Goal: Transaction & Acquisition: Book appointment/travel/reservation

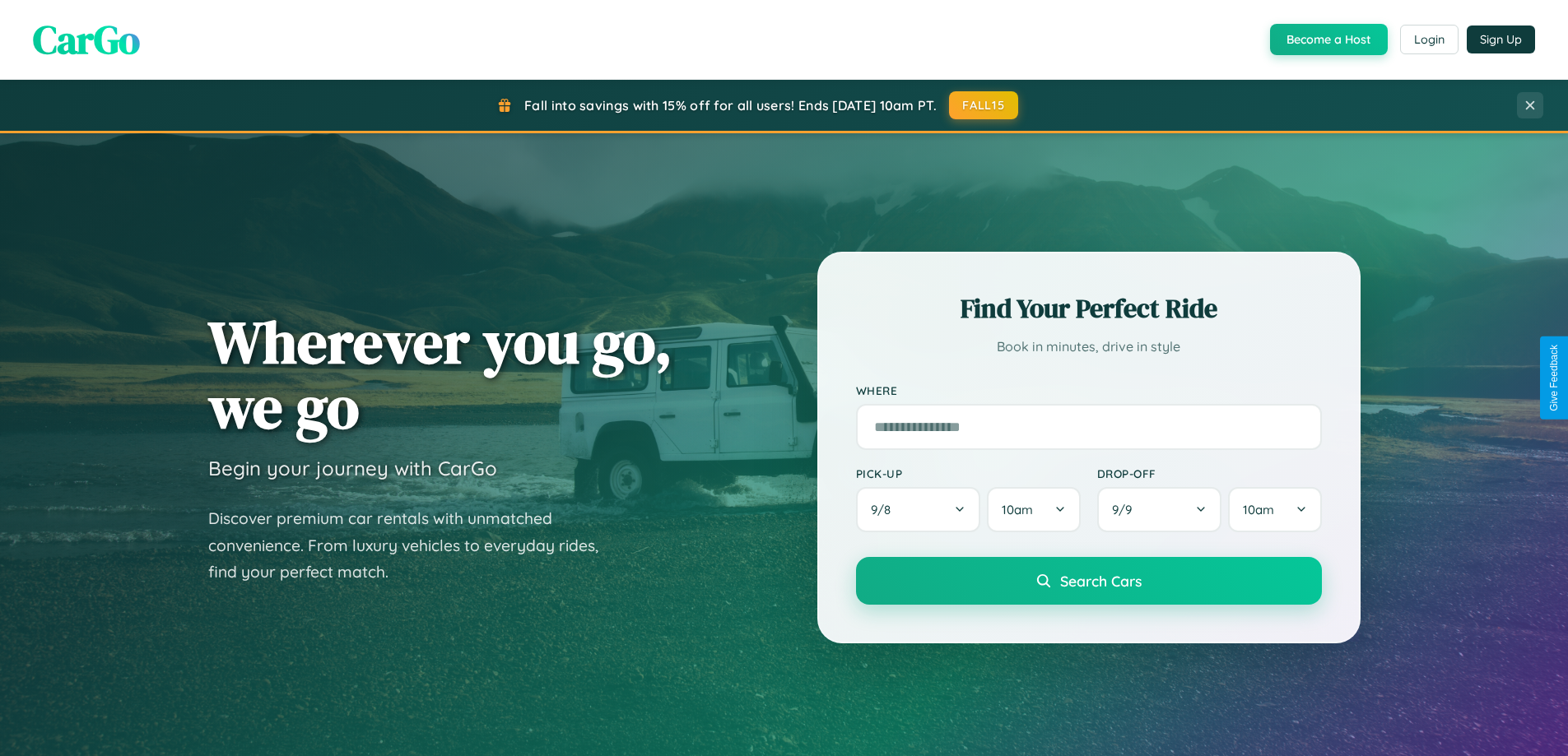
scroll to position [3166, 0]
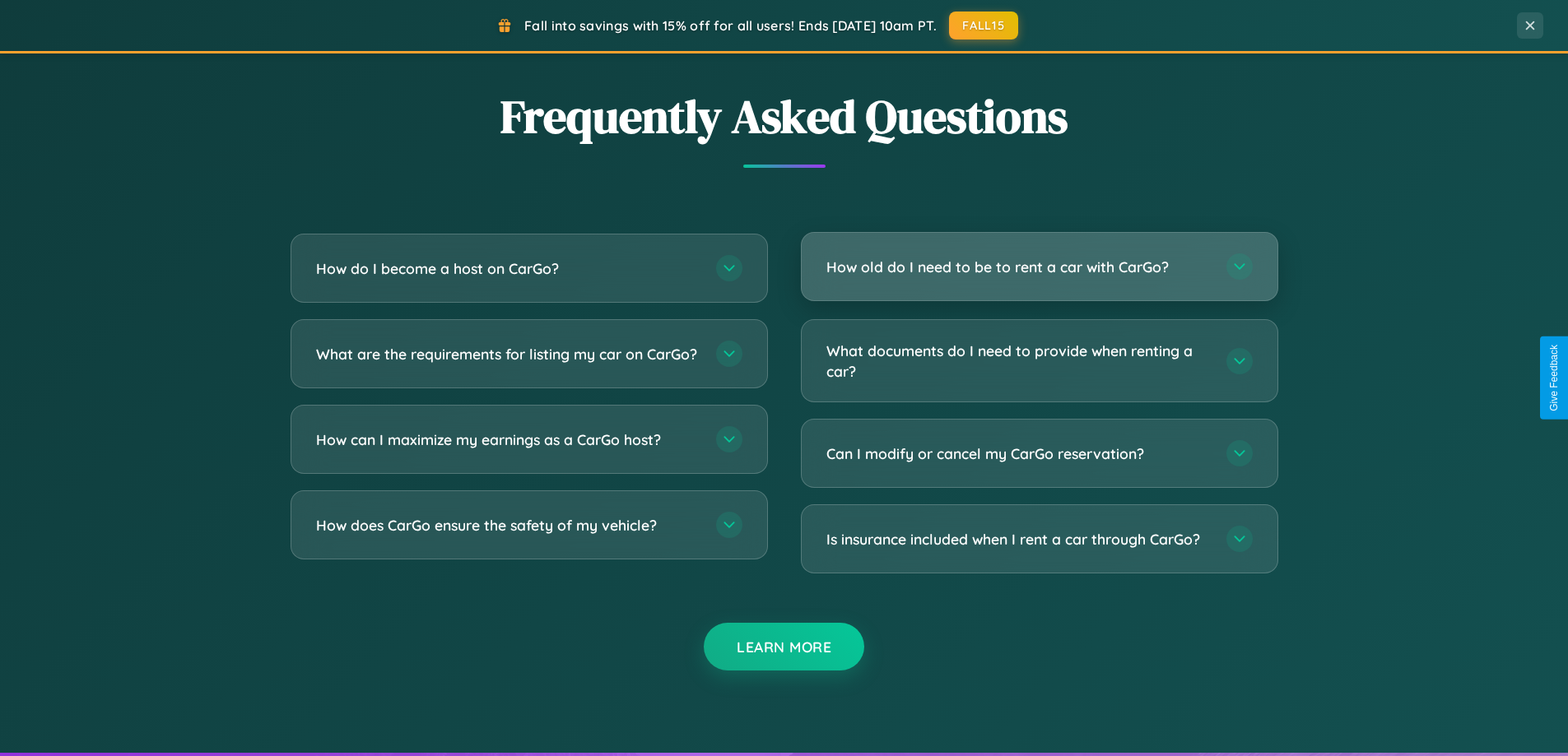
click at [1039, 267] on h3 "How old do I need to be to rent a car with CarGo?" at bounding box center [1018, 266] width 384 height 20
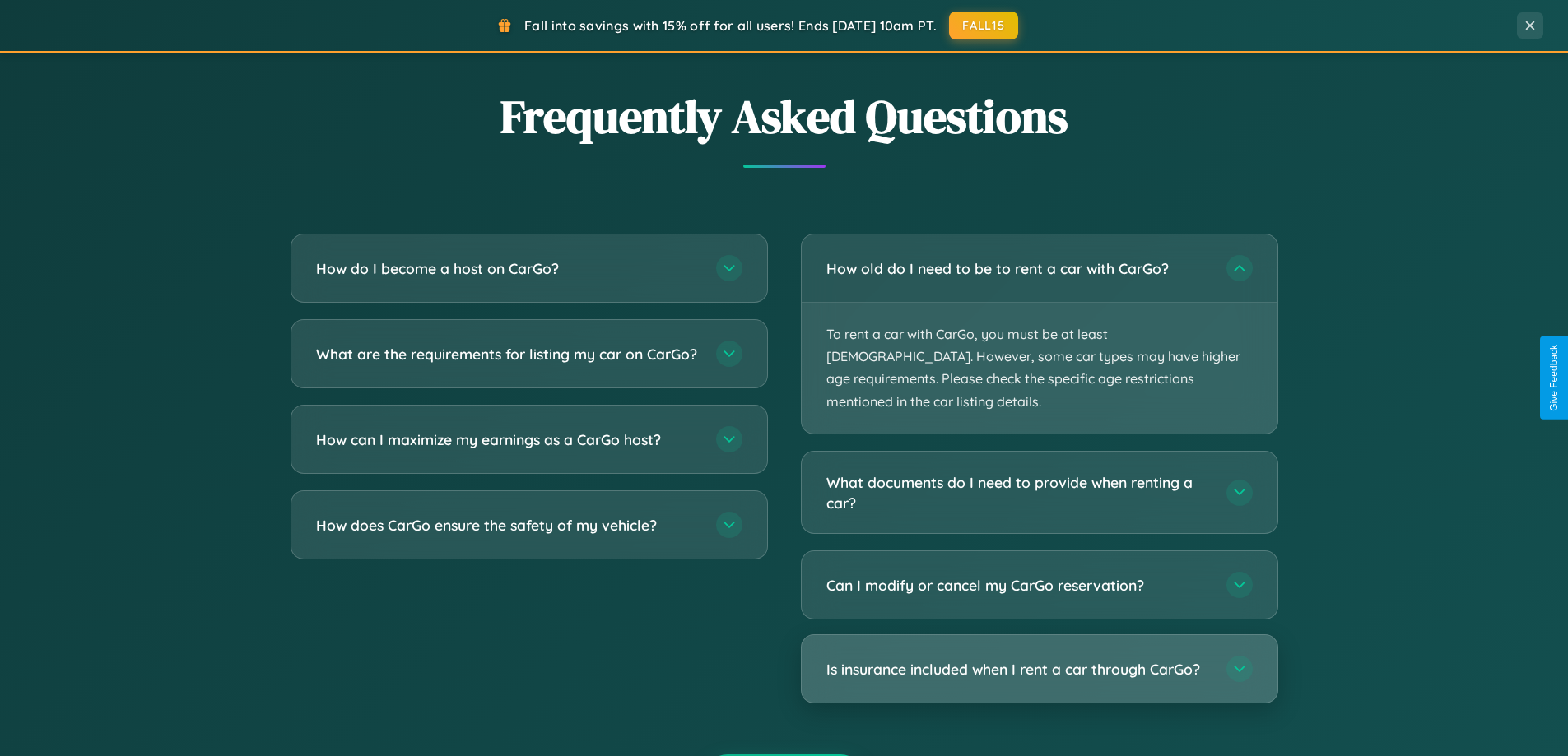
click at [1039, 659] on h3 "Is insurance included when I rent a car through CarGo?" at bounding box center [1018, 668] width 384 height 20
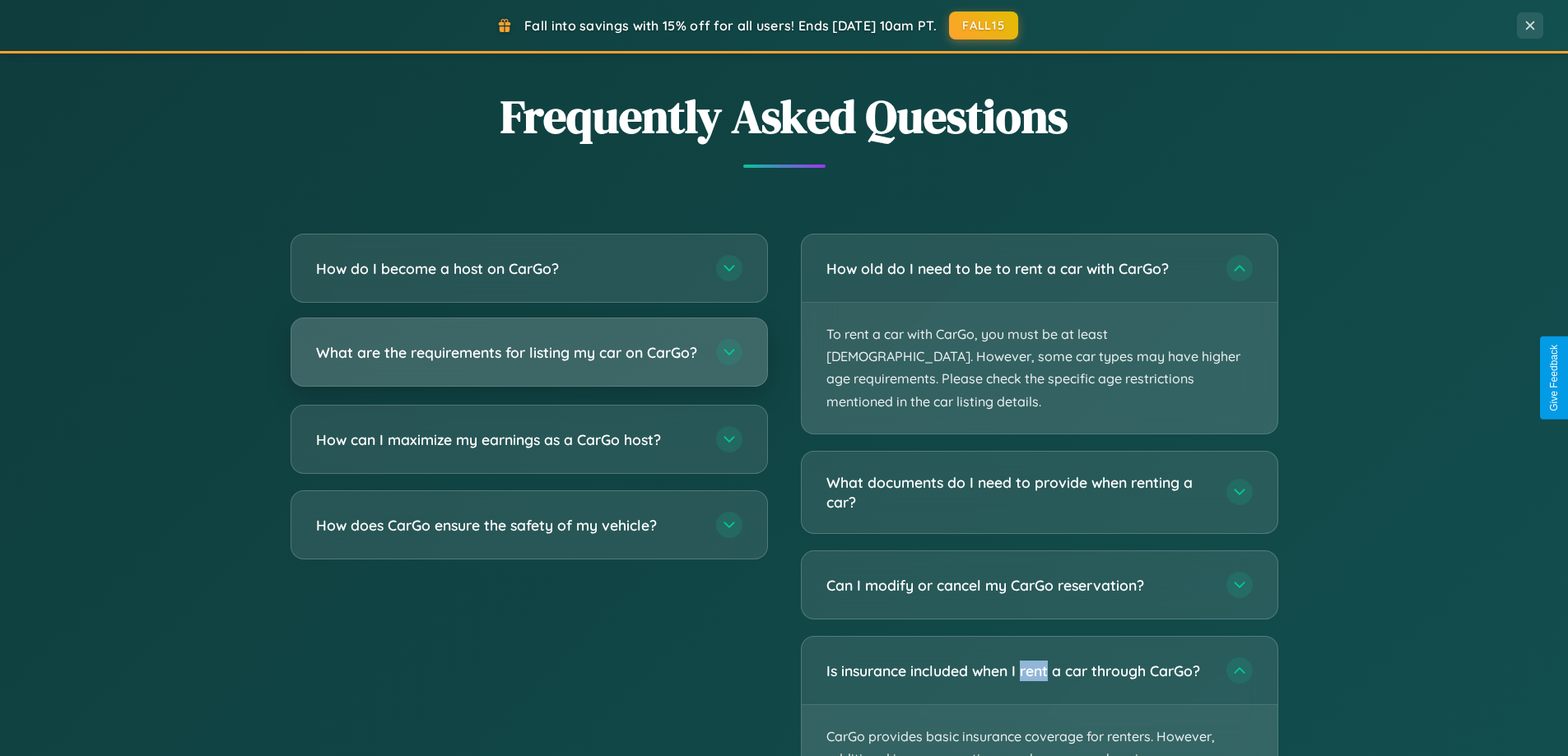
click at [529, 360] on h3 "What are the requirements for listing my car on CarGo?" at bounding box center [508, 352] width 384 height 20
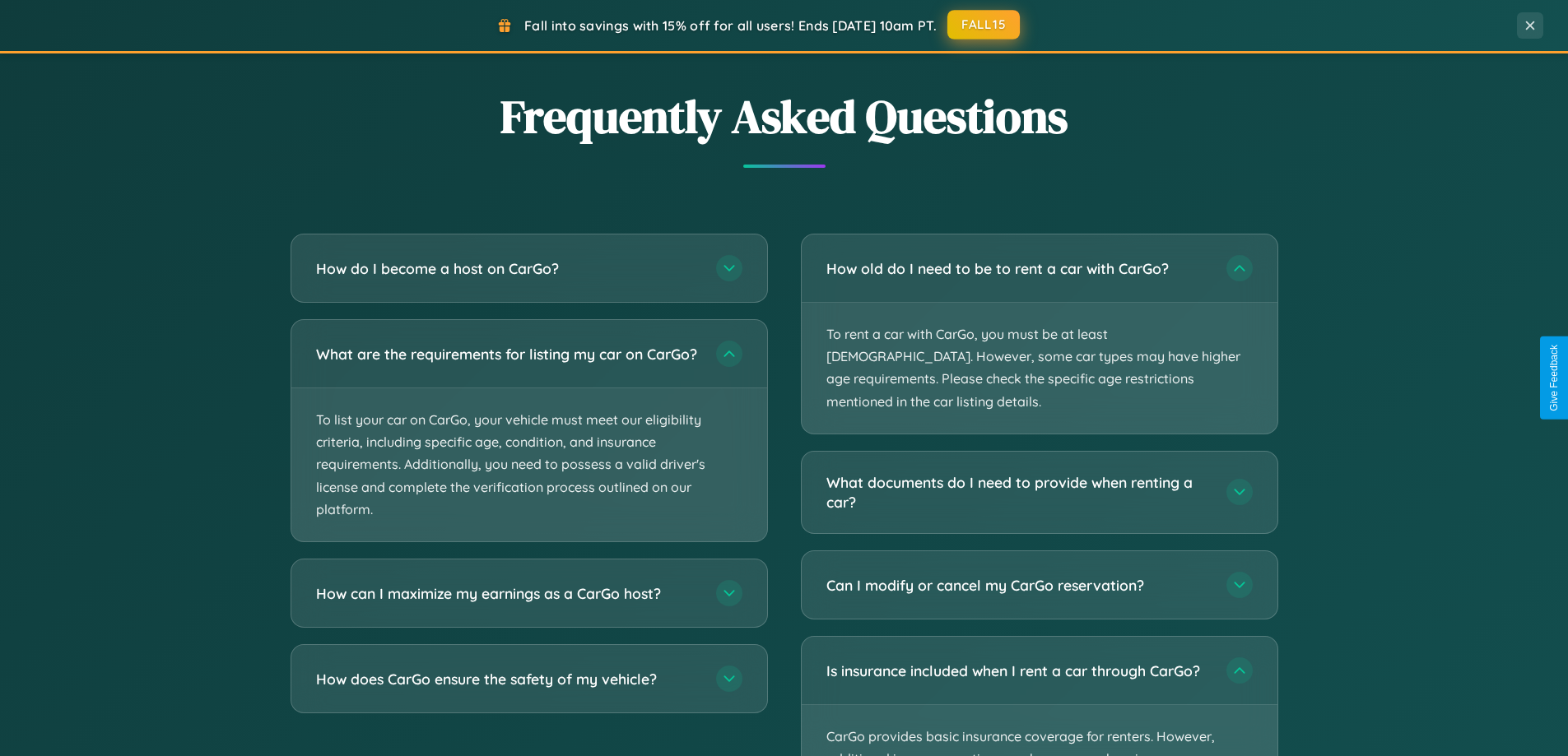
click at [984, 25] on button "FALL15" at bounding box center [983, 25] width 73 height 30
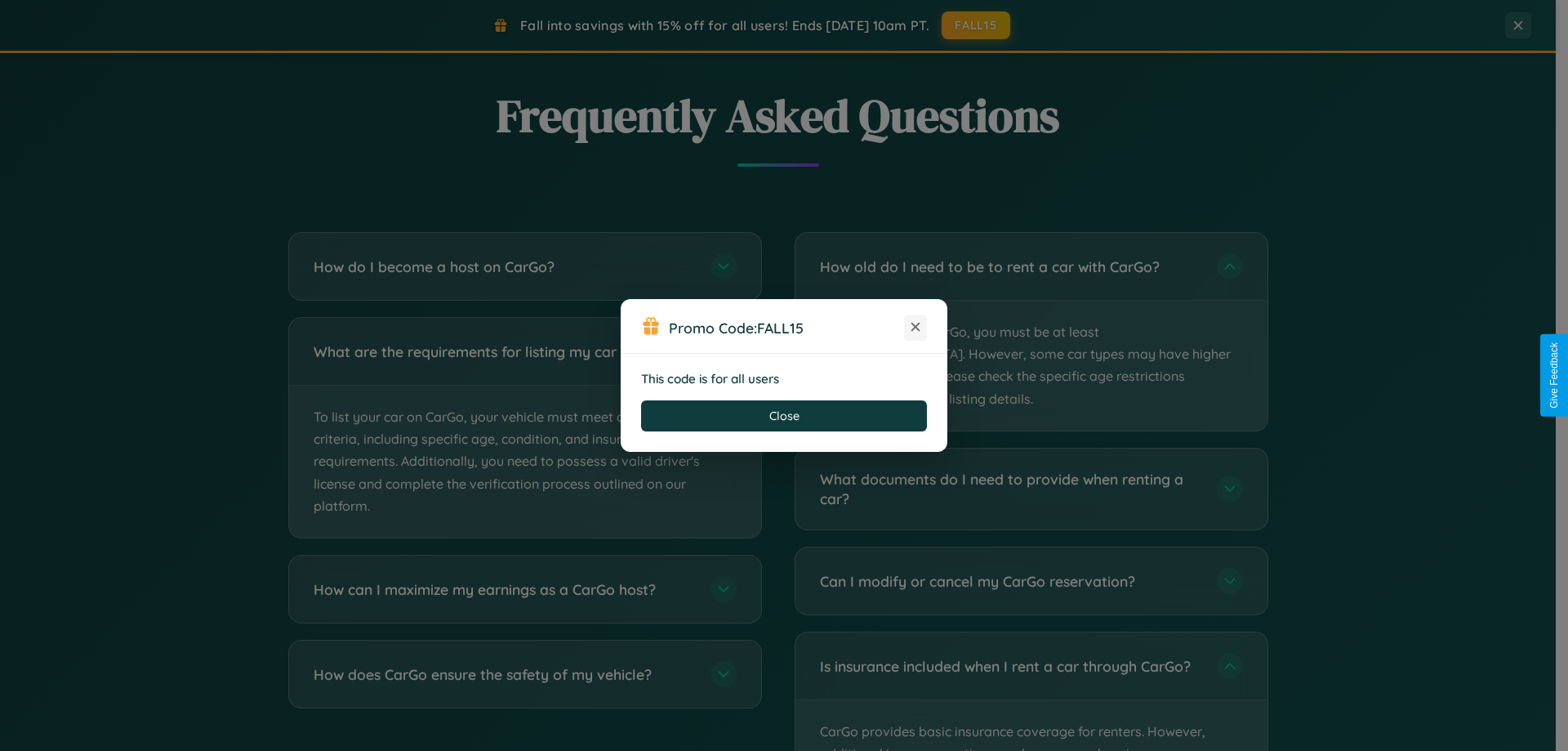
click at [916, 328] on icon at bounding box center [915, 326] width 17 height 17
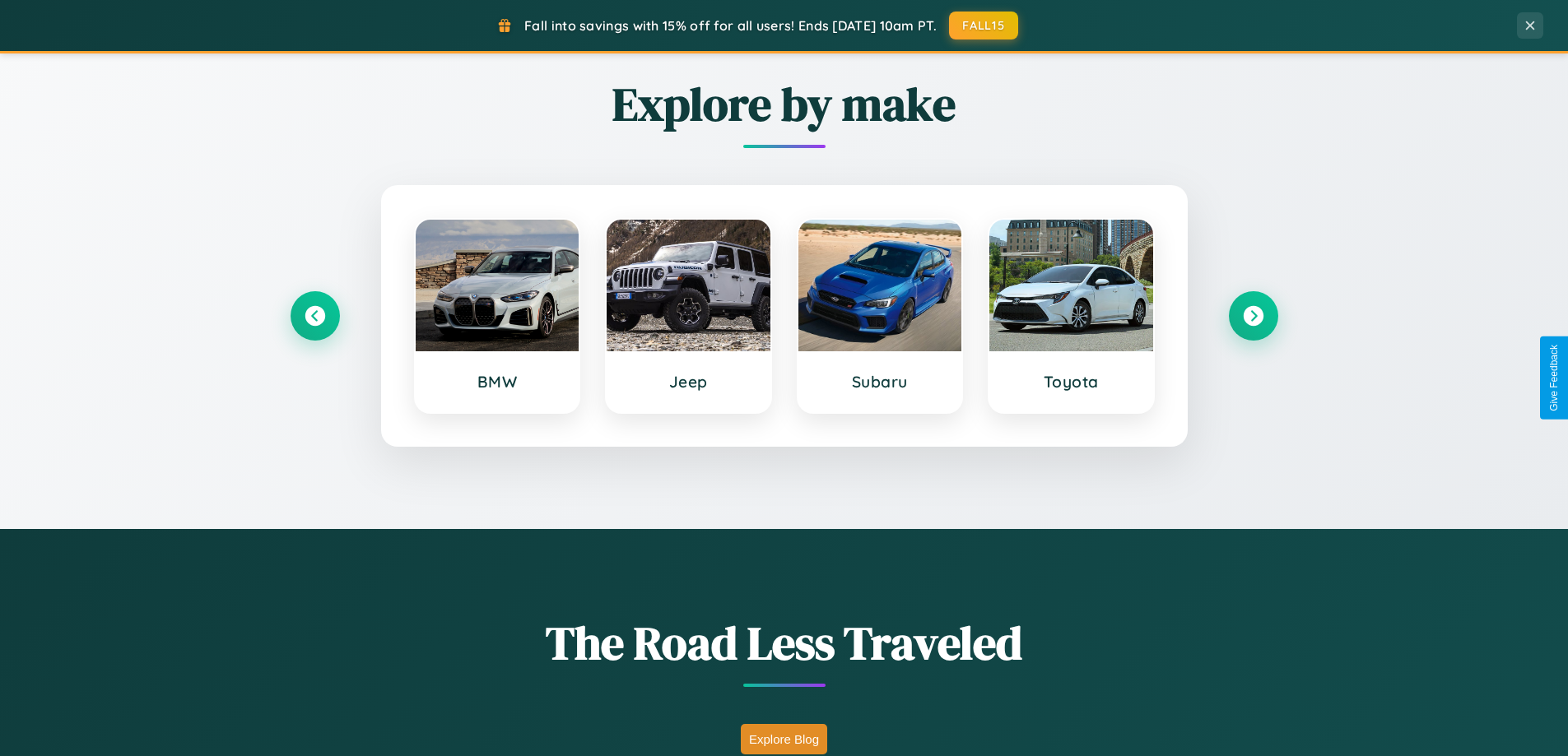
scroll to position [48, 0]
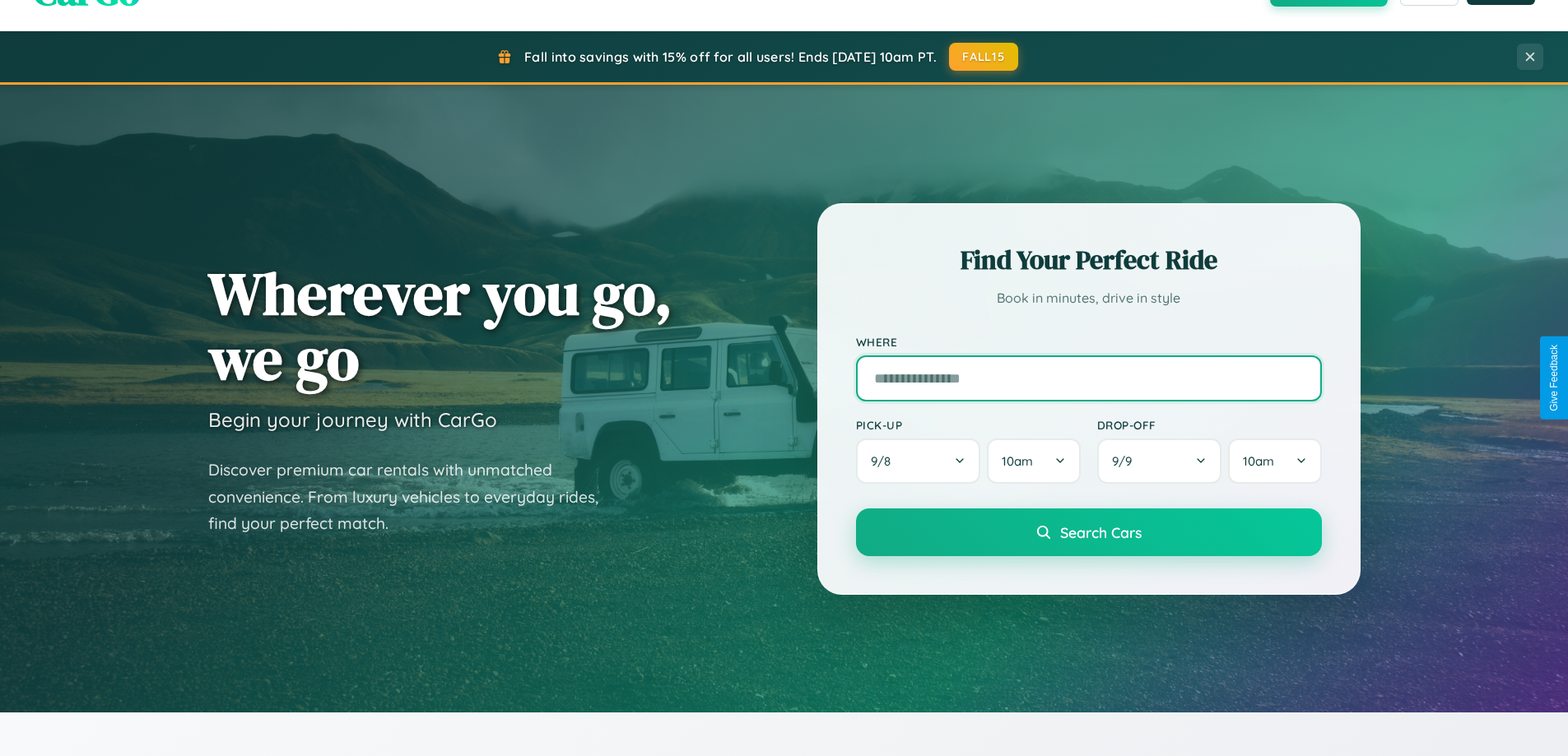
click at [1089, 378] on input "text" at bounding box center [1089, 378] width 466 height 46
type input "**********"
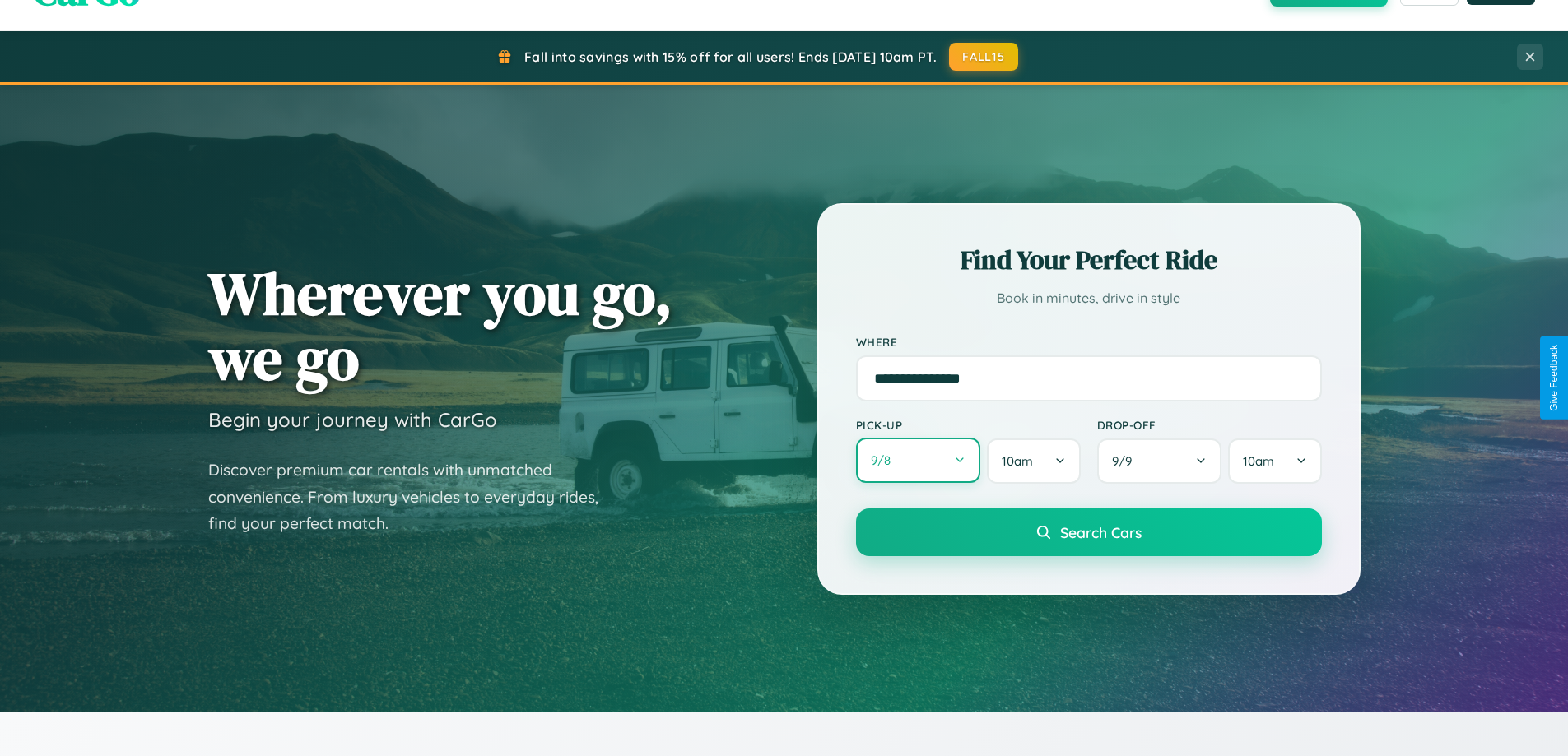
click at [918, 461] on button "9 / 8" at bounding box center [919, 461] width 125 height 46
select select "*"
select select "****"
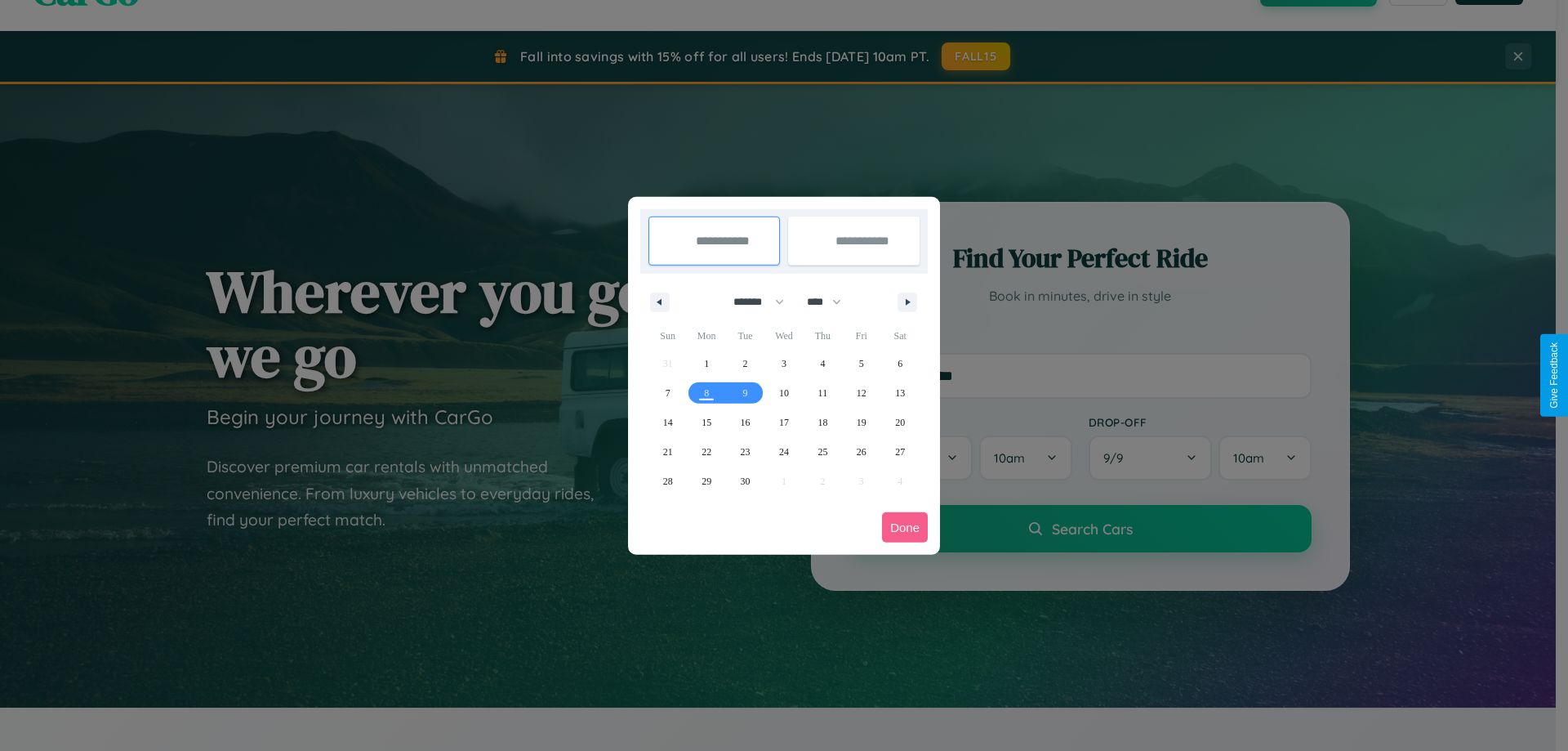
click at [751, 302] on select "******* ******** ***** ***** *** **** **** ****** ********* ******* ******** **…" at bounding box center [756, 302] width 70 height 27
select select "**"
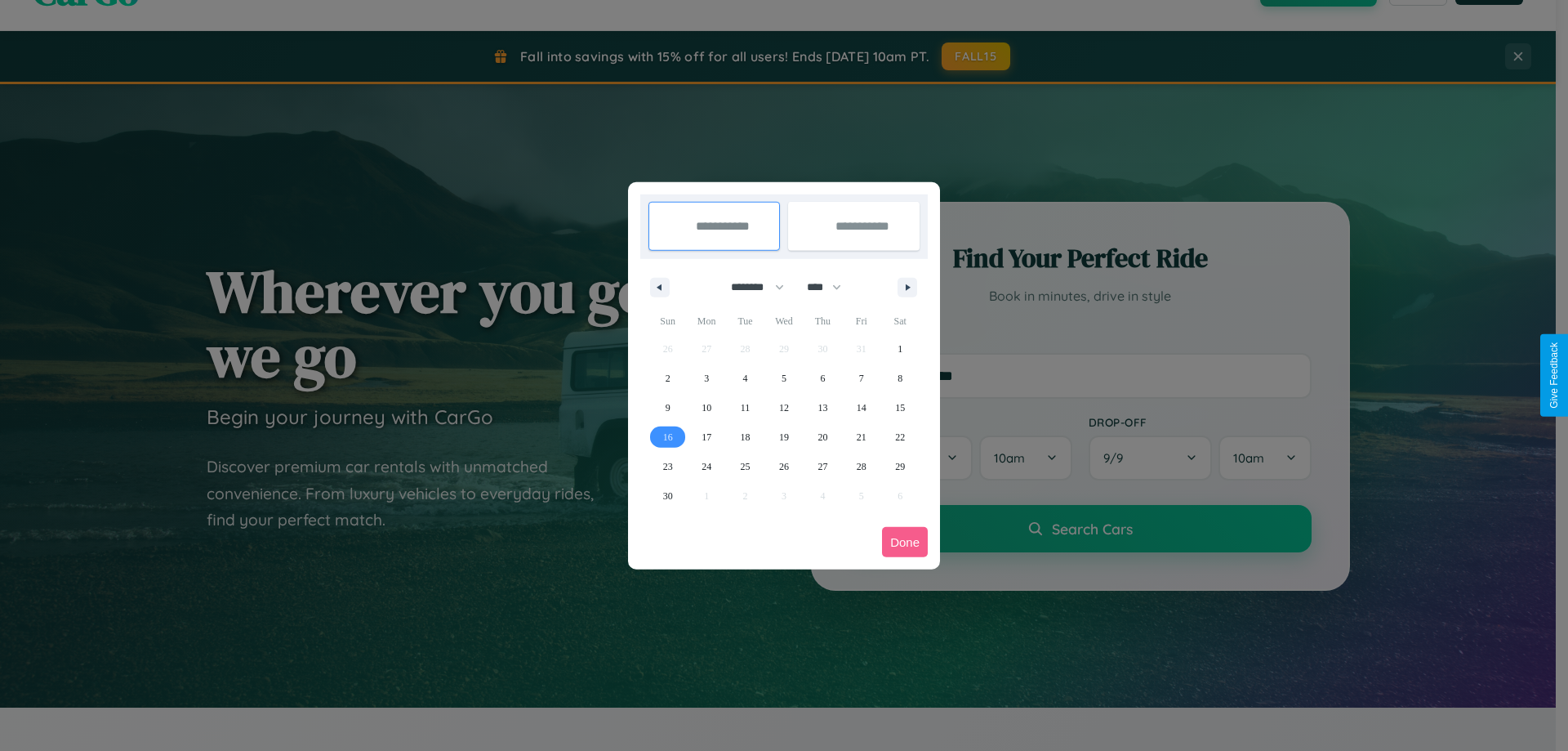
click at [667, 437] on span "16" at bounding box center [668, 438] width 10 height 30
type input "**********"
click at [784, 466] on span "26" at bounding box center [784, 466] width 10 height 30
type input "**********"
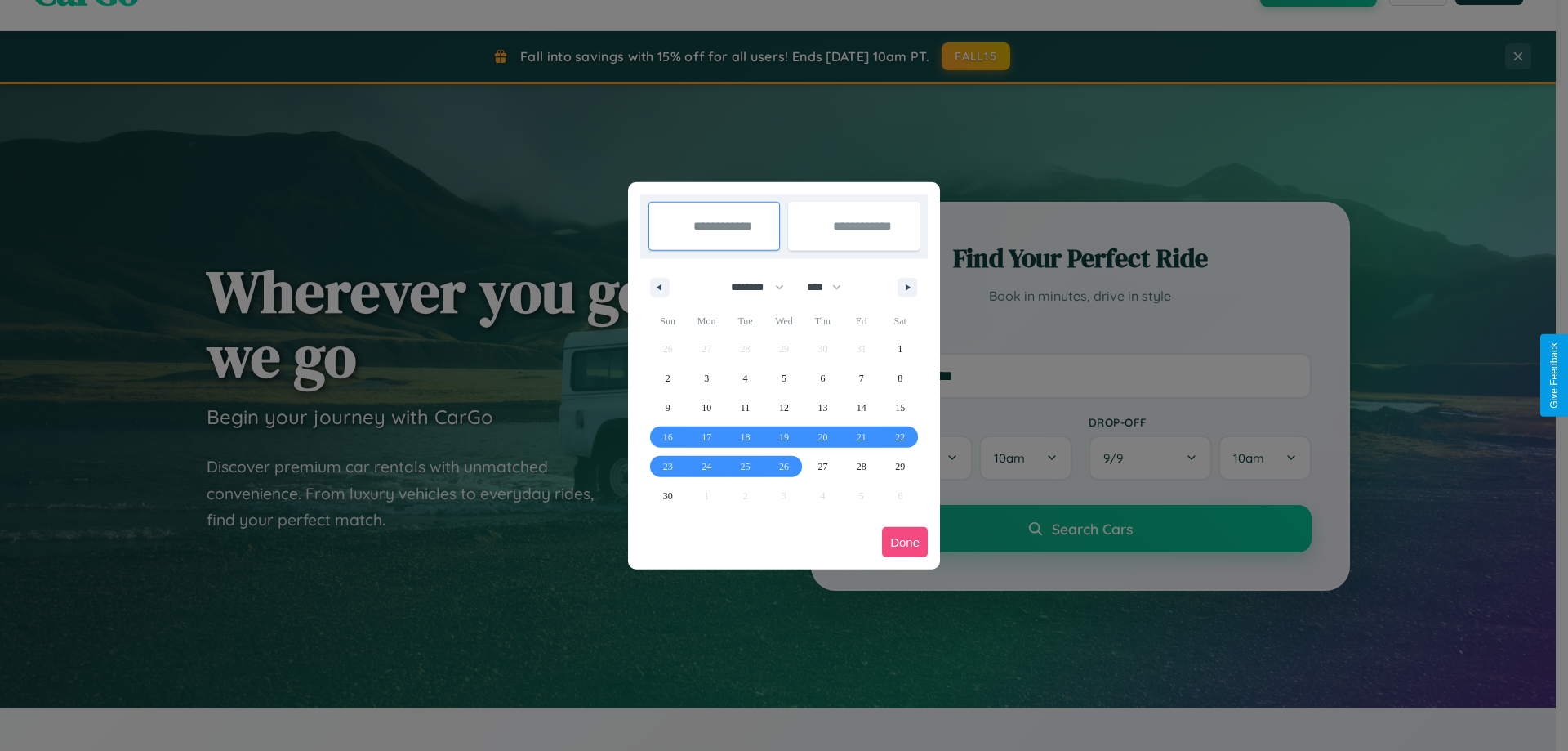
click at [905, 542] on button "Done" at bounding box center [904, 542] width 46 height 30
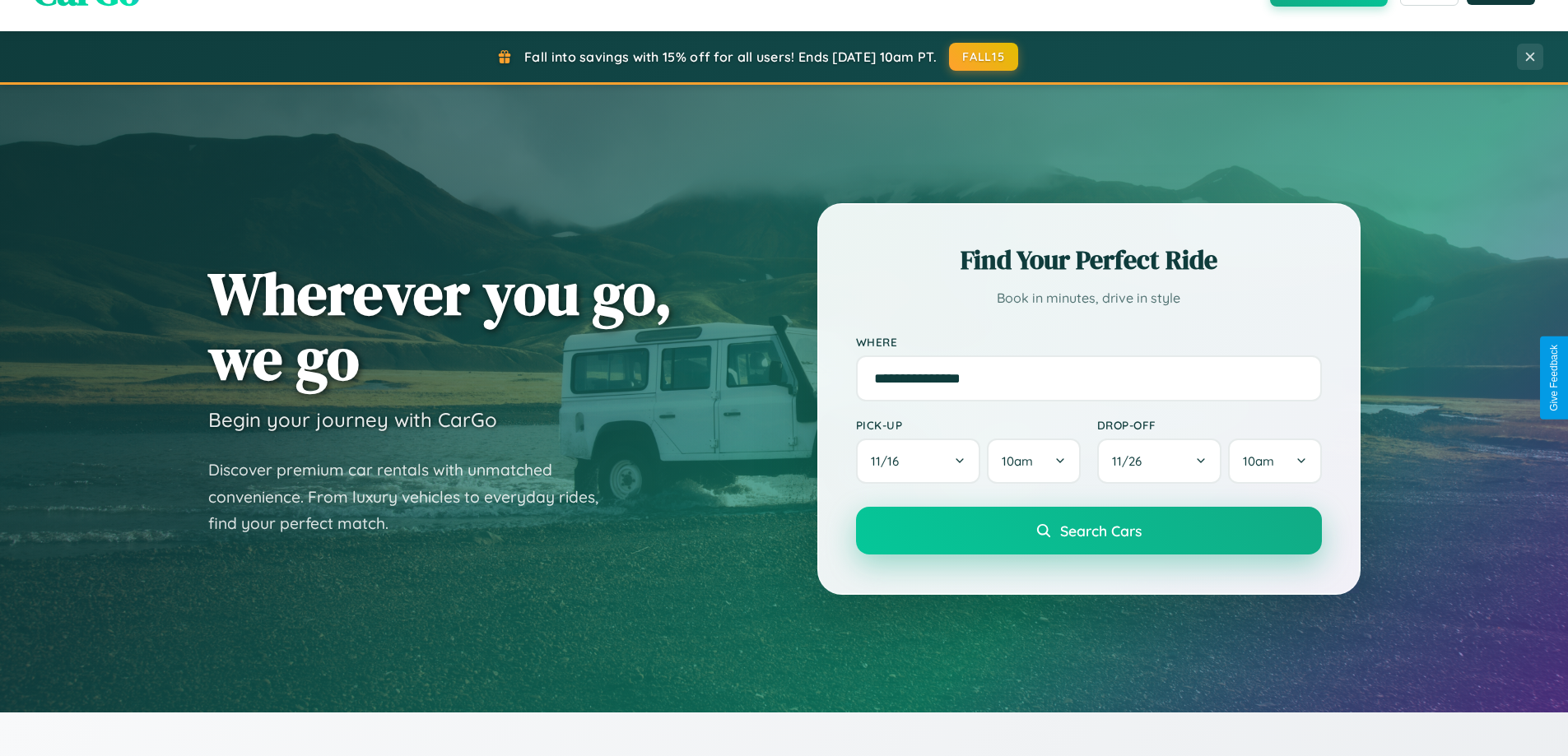
click at [1089, 531] on span "Search Cars" at bounding box center [1101, 530] width 82 height 18
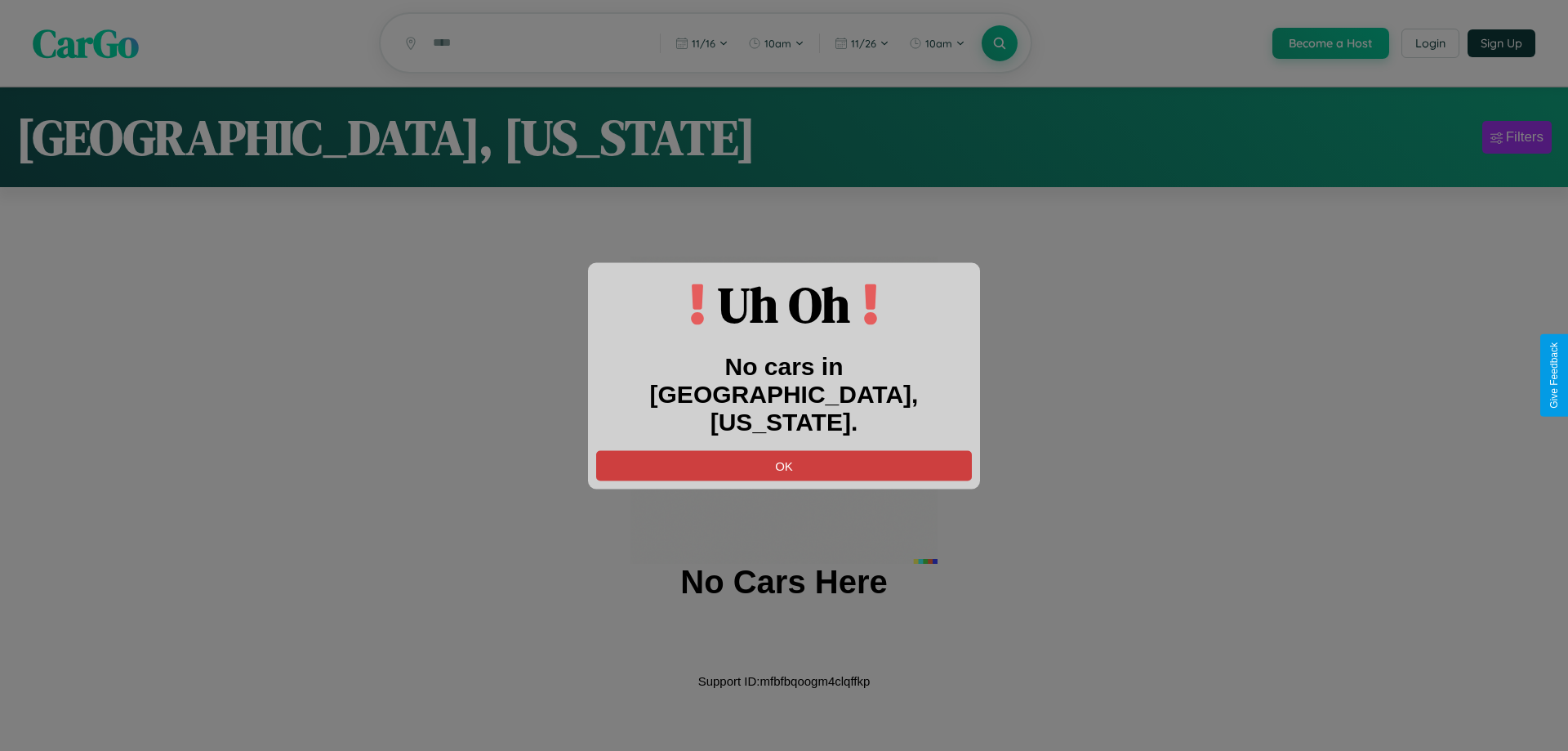
click at [784, 451] on button "OK" at bounding box center [784, 466] width 376 height 30
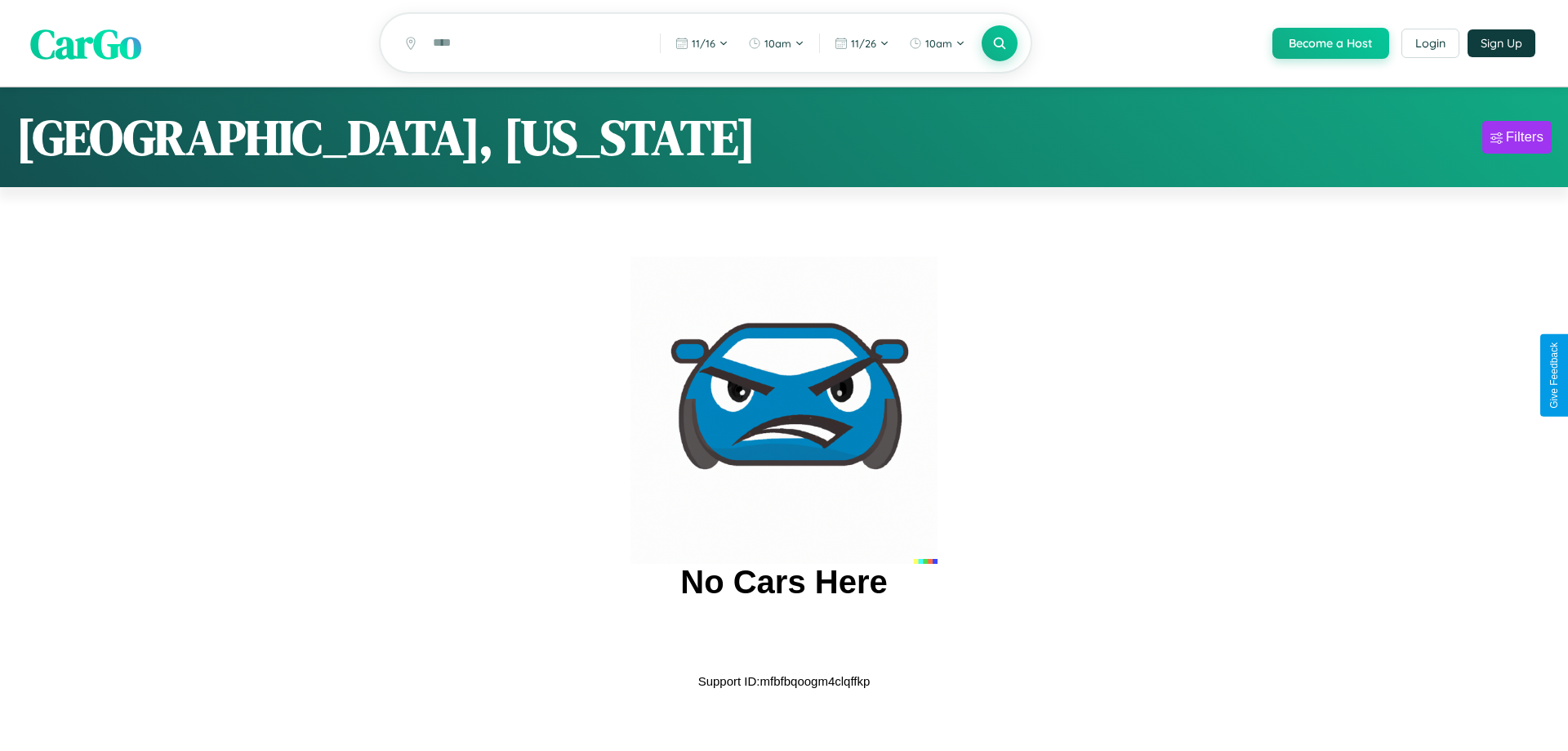
click at [86, 44] on span "CarGo" at bounding box center [86, 43] width 111 height 57
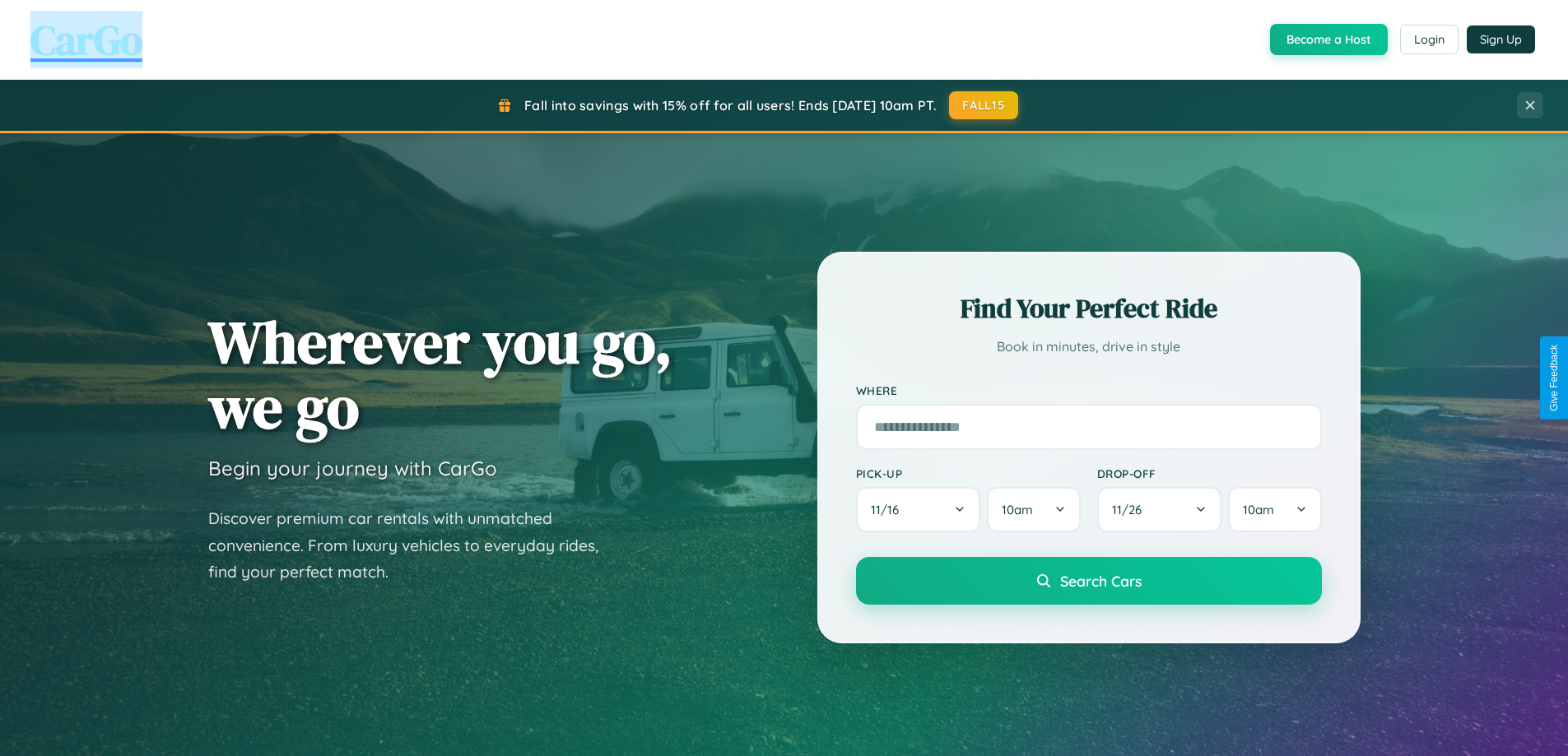
scroll to position [1132, 0]
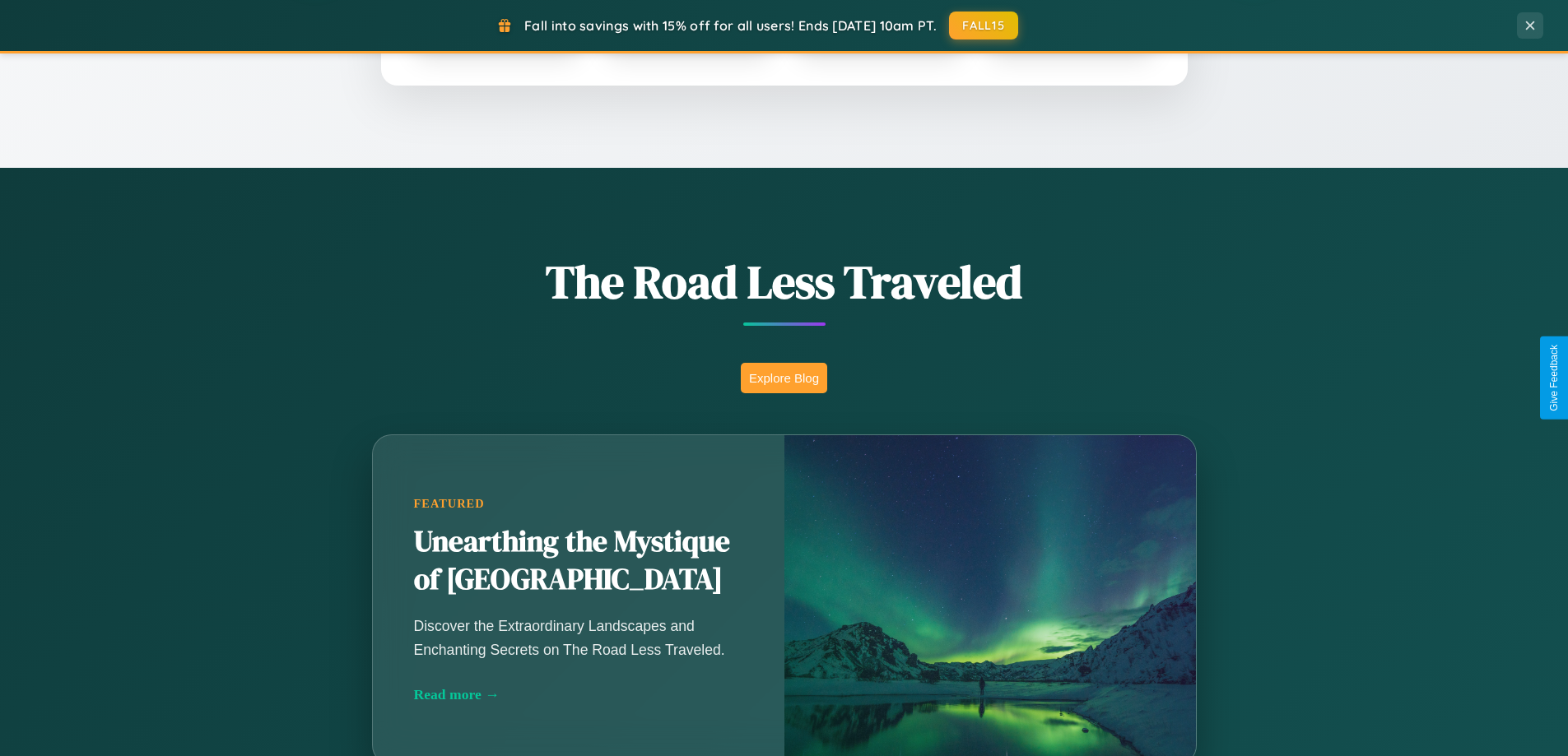
click at [784, 378] on button "Explore Blog" at bounding box center [784, 378] width 87 height 31
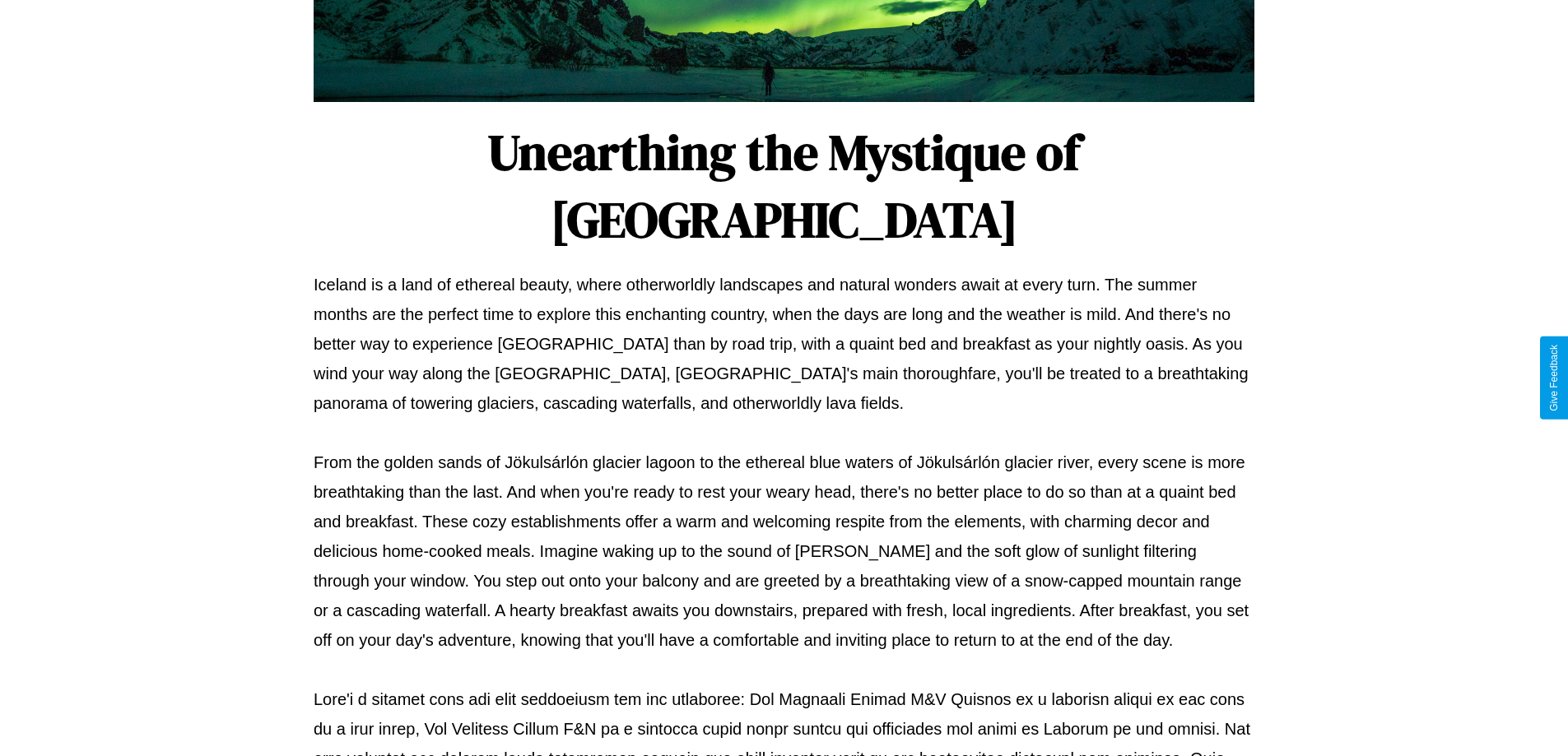
scroll to position [533, 0]
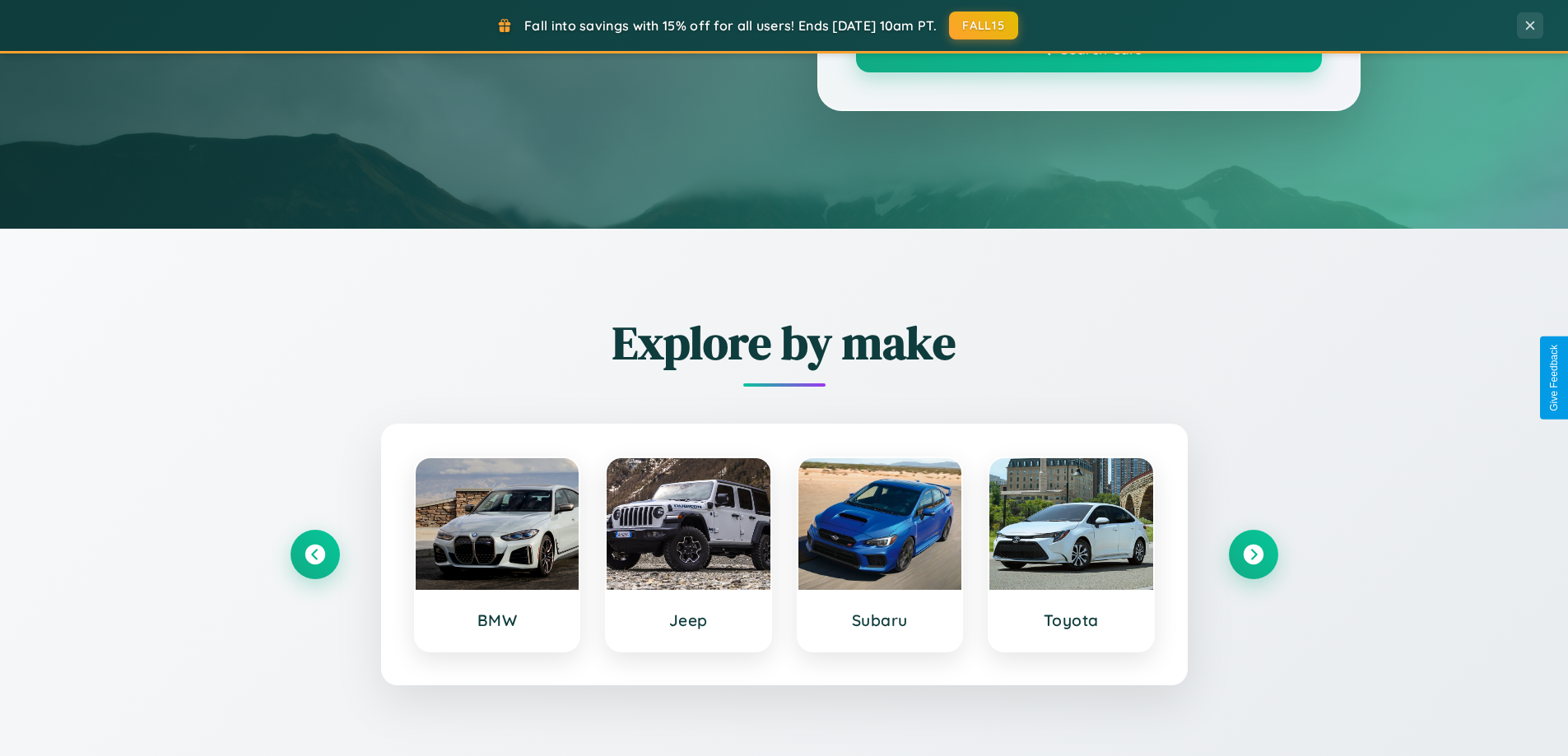
scroll to position [1132, 0]
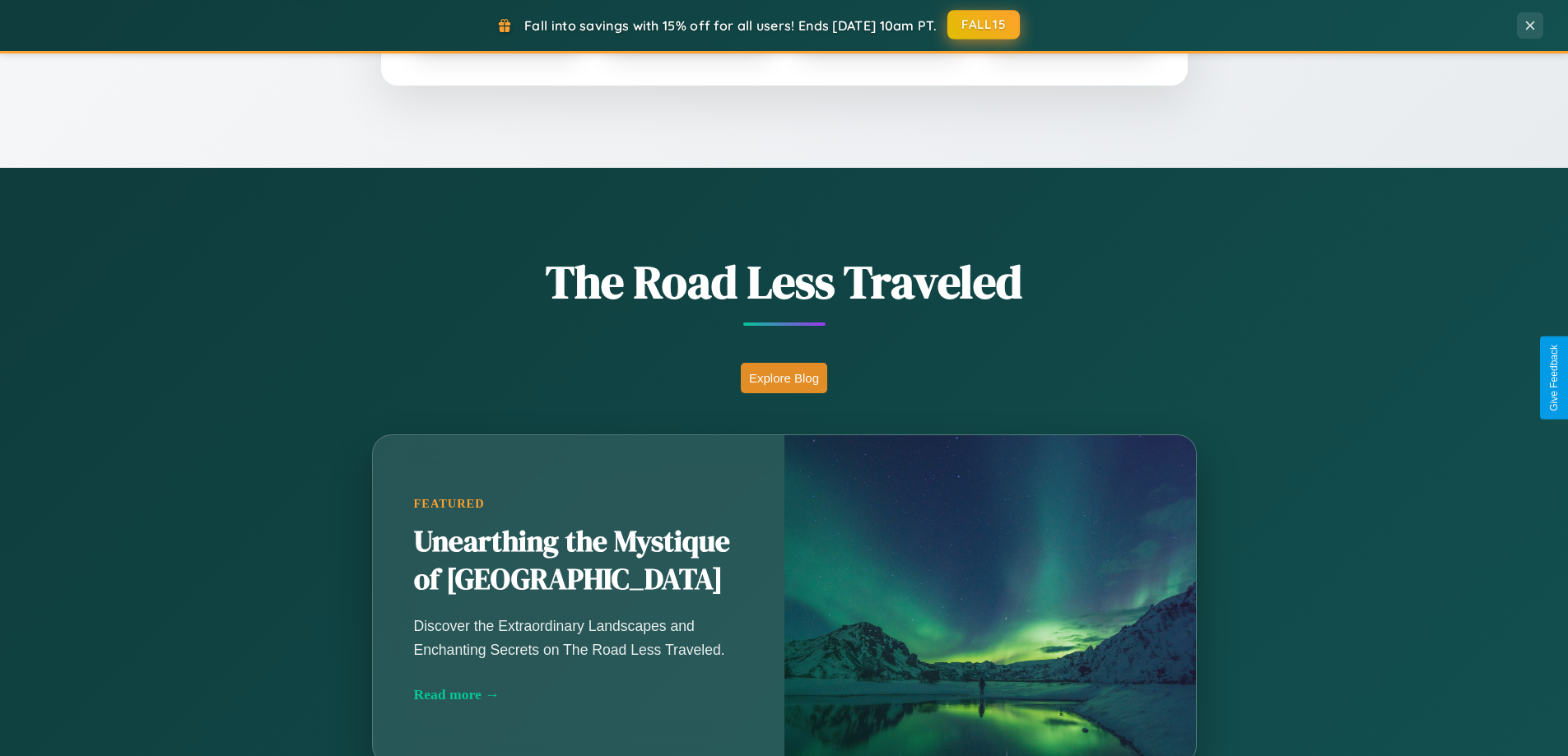
click at [984, 25] on button "FALL15" at bounding box center [983, 25] width 73 height 30
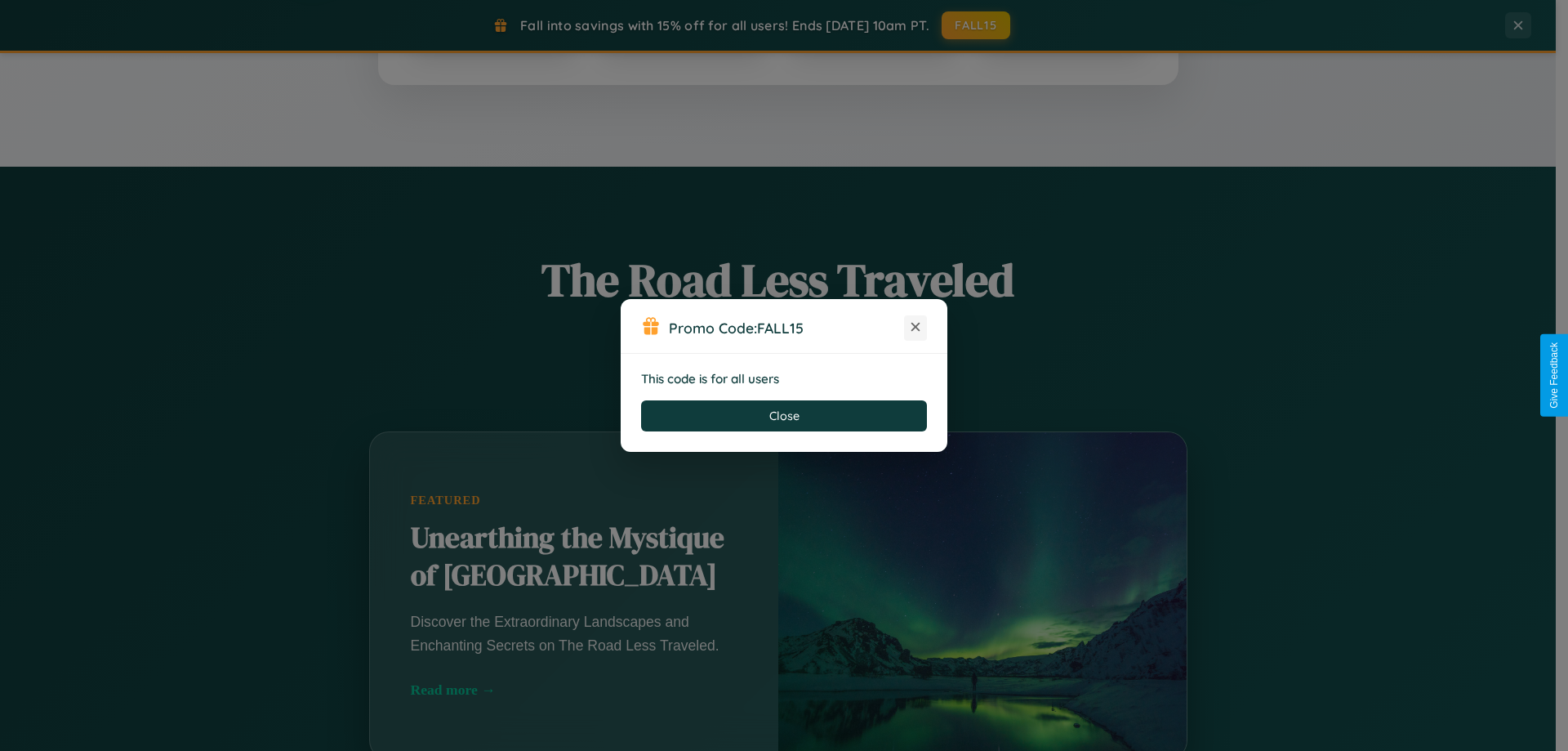
click at [916, 328] on icon at bounding box center [915, 326] width 17 height 17
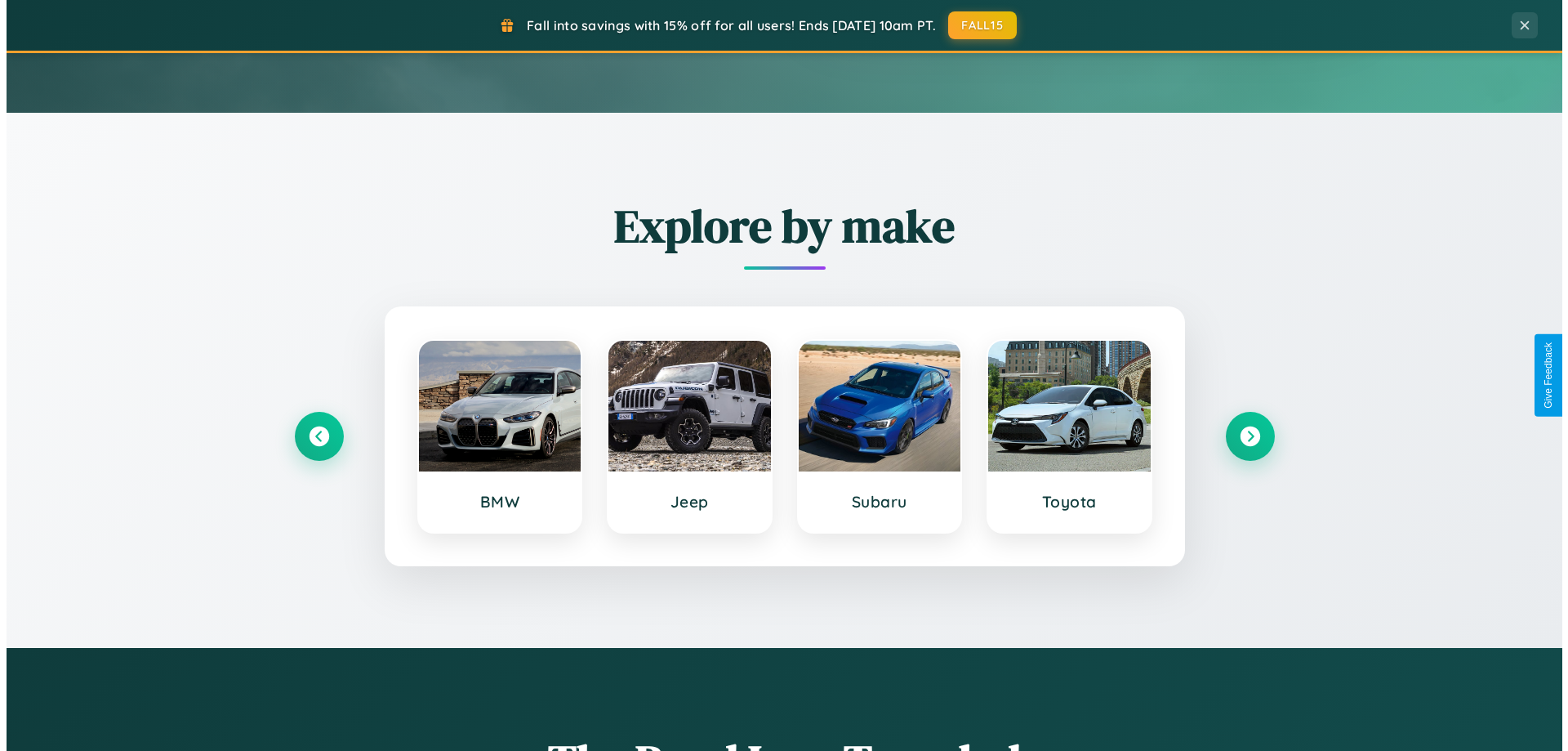
scroll to position [0, 0]
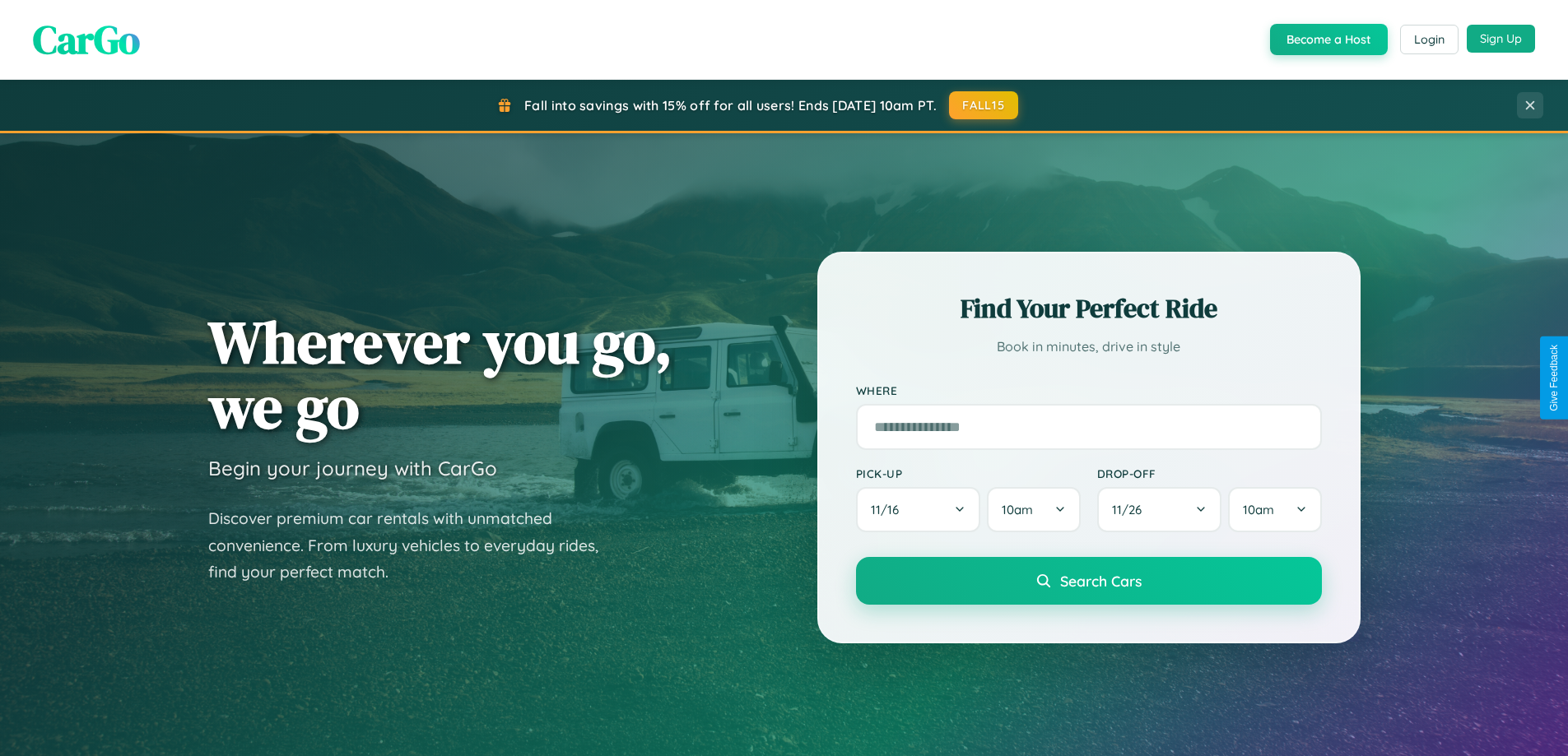
click at [1501, 39] on button "Sign Up" at bounding box center [1501, 39] width 68 height 28
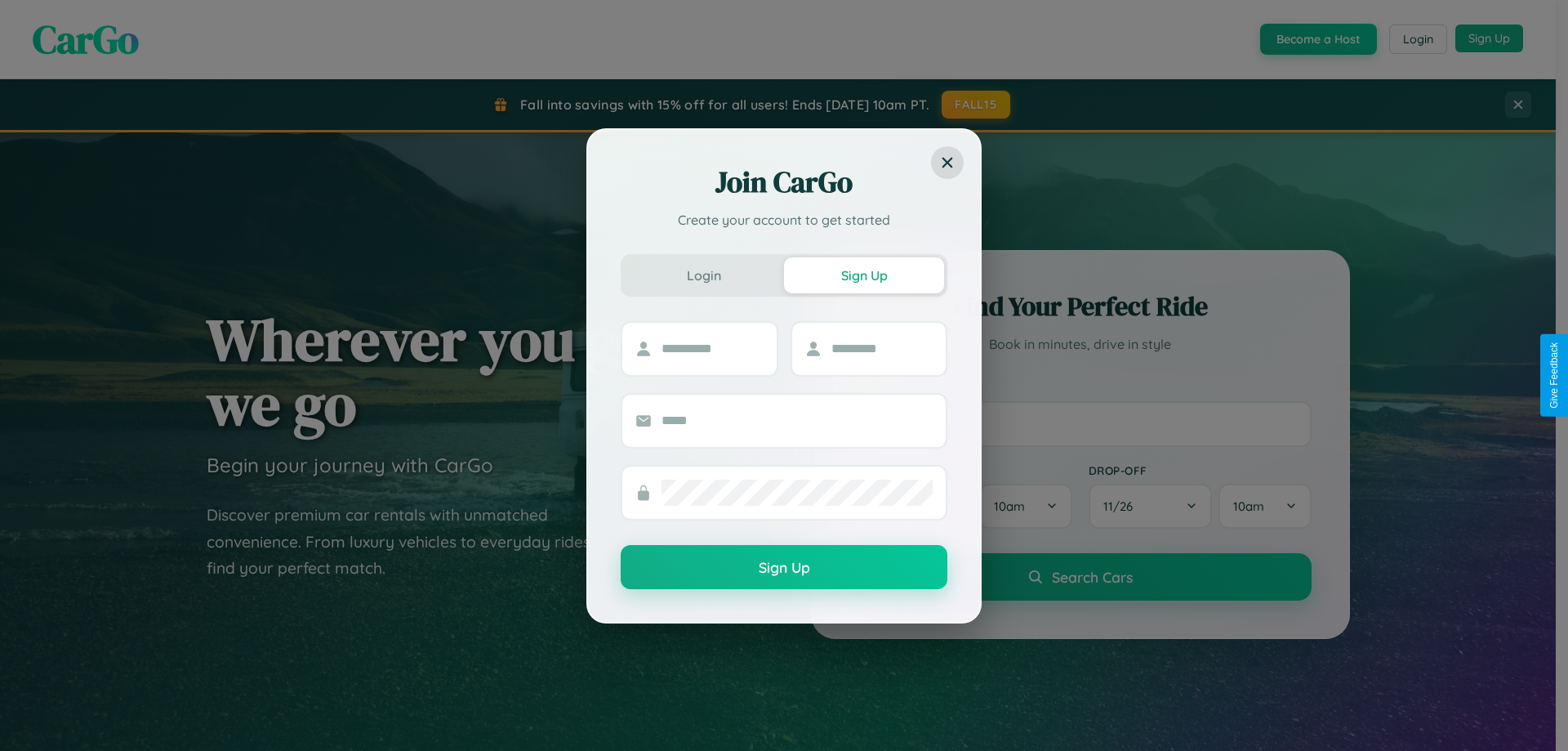
scroll to position [48, 0]
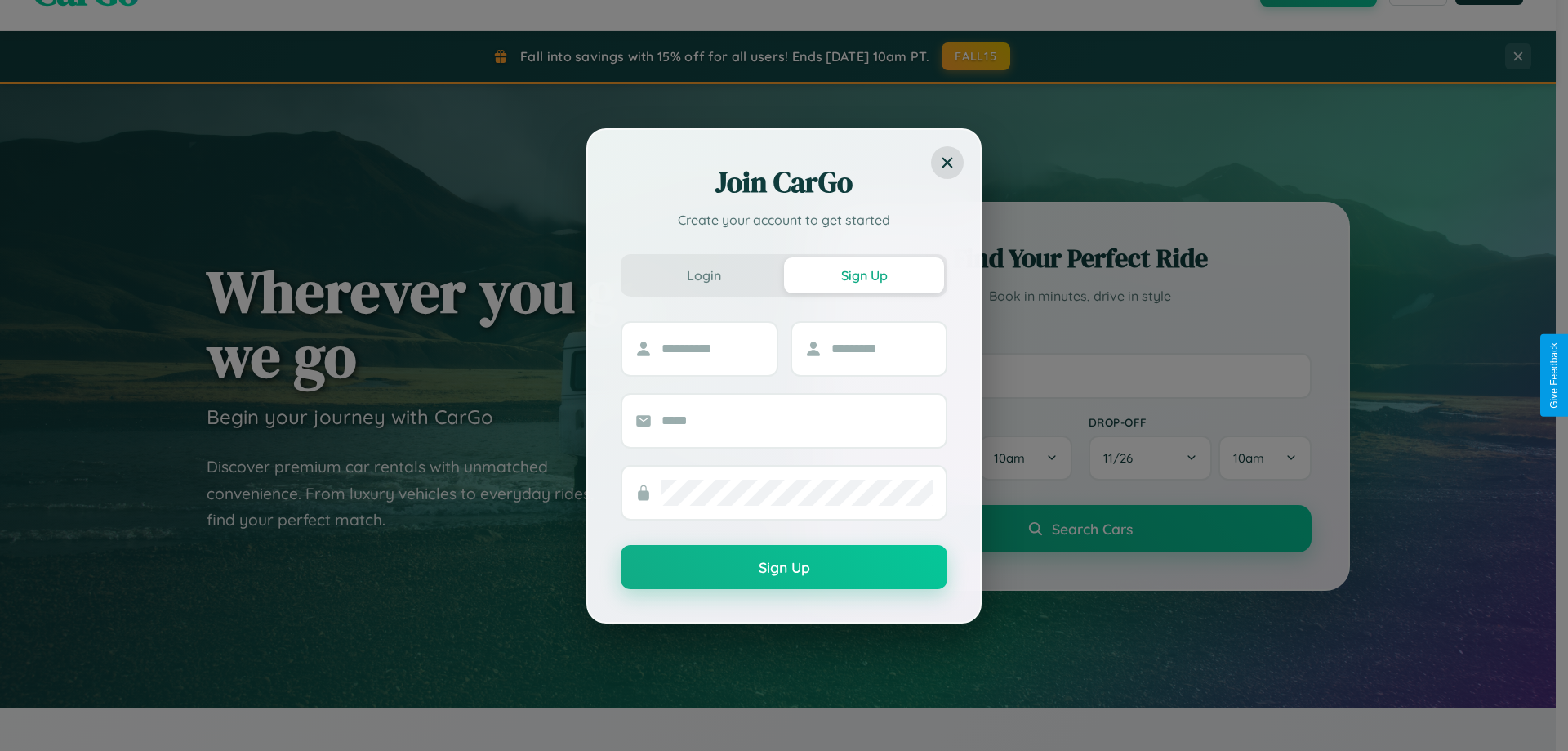
click at [1080, 375] on div "Join CarGo Create your account to get started Login Sign Up Sign Up" at bounding box center [784, 375] width 1568 height 751
